Goal: Information Seeking & Learning: Learn about a topic

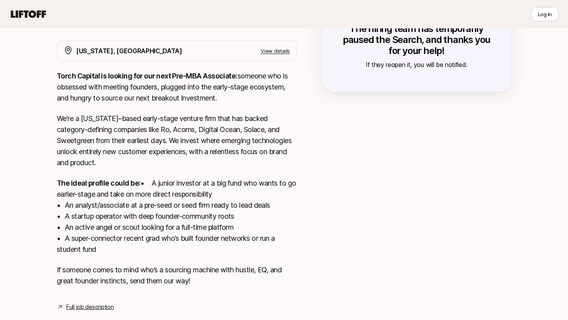
scroll to position [169, 0]
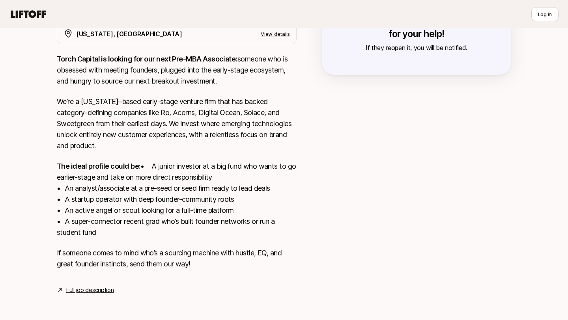
click at [104, 289] on link "Full job description" at bounding box center [89, 289] width 47 height 9
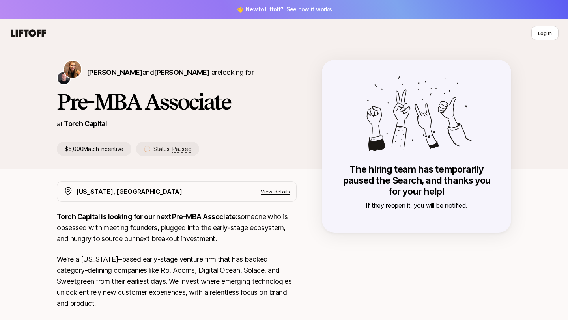
scroll to position [56, 0]
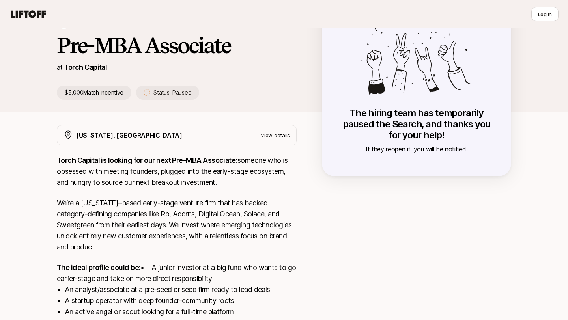
click at [175, 73] on div "Katie Reiner and Christopher Harper are looking for Pre-MBA Associate at Torch …" at bounding box center [189, 52] width 265 height 96
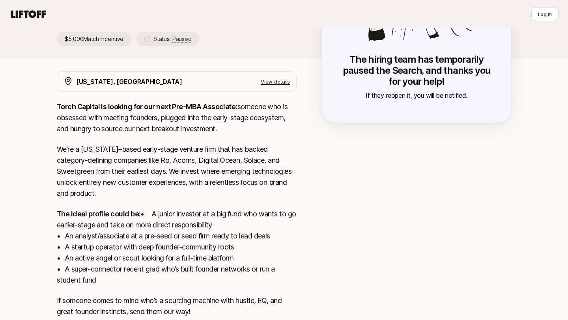
scroll to position [169, 0]
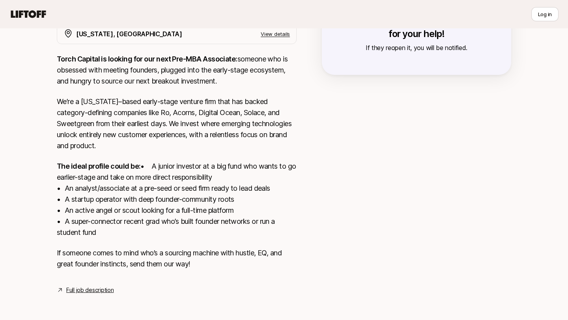
click at [80, 291] on link "Full job description" at bounding box center [89, 289] width 47 height 9
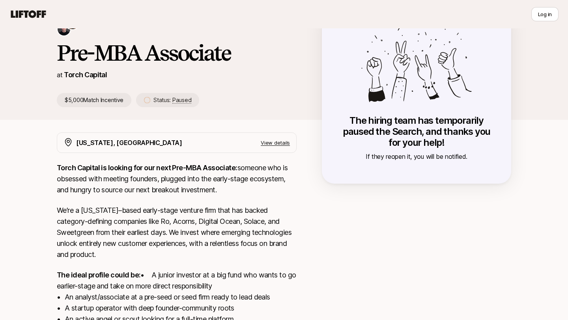
scroll to position [44, 0]
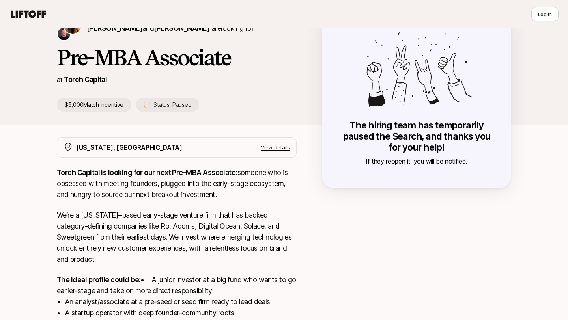
click at [277, 147] on p "View details" at bounding box center [275, 147] width 29 height 8
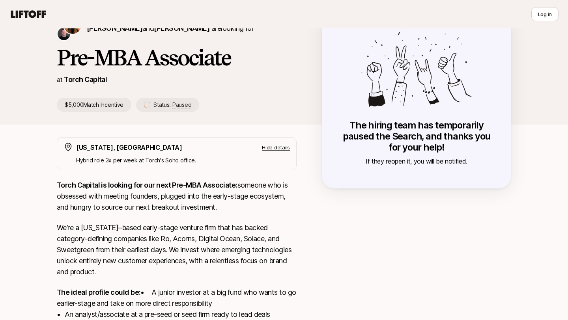
click at [277, 147] on p "Hide details" at bounding box center [276, 147] width 28 height 8
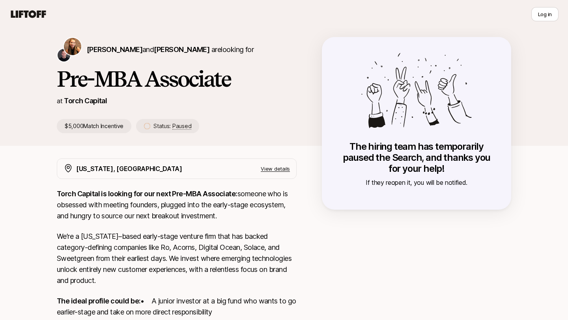
scroll to position [0, 0]
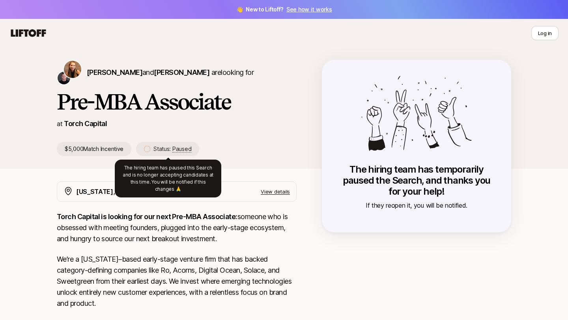
click at [182, 149] on span "Paused" at bounding box center [181, 148] width 19 height 7
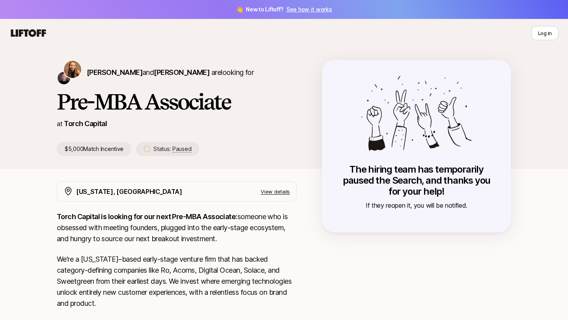
click at [302, 11] on link "See how it works" at bounding box center [309, 9] width 46 height 7
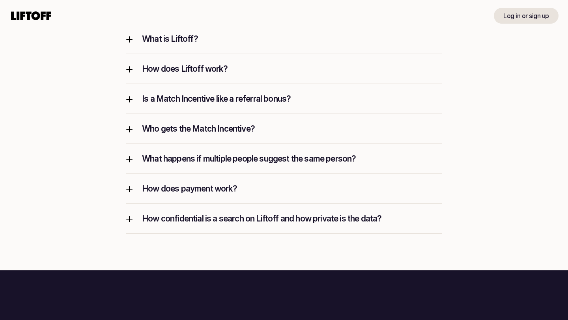
scroll to position [1085, 0]
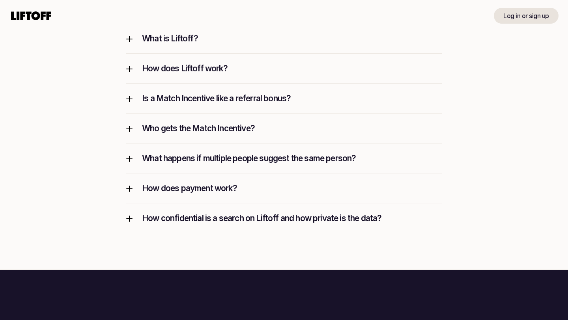
click at [217, 158] on p "What happens if multiple people suggest the same person?" at bounding box center [292, 158] width 300 height 11
